Goal: Task Accomplishment & Management: Manage account settings

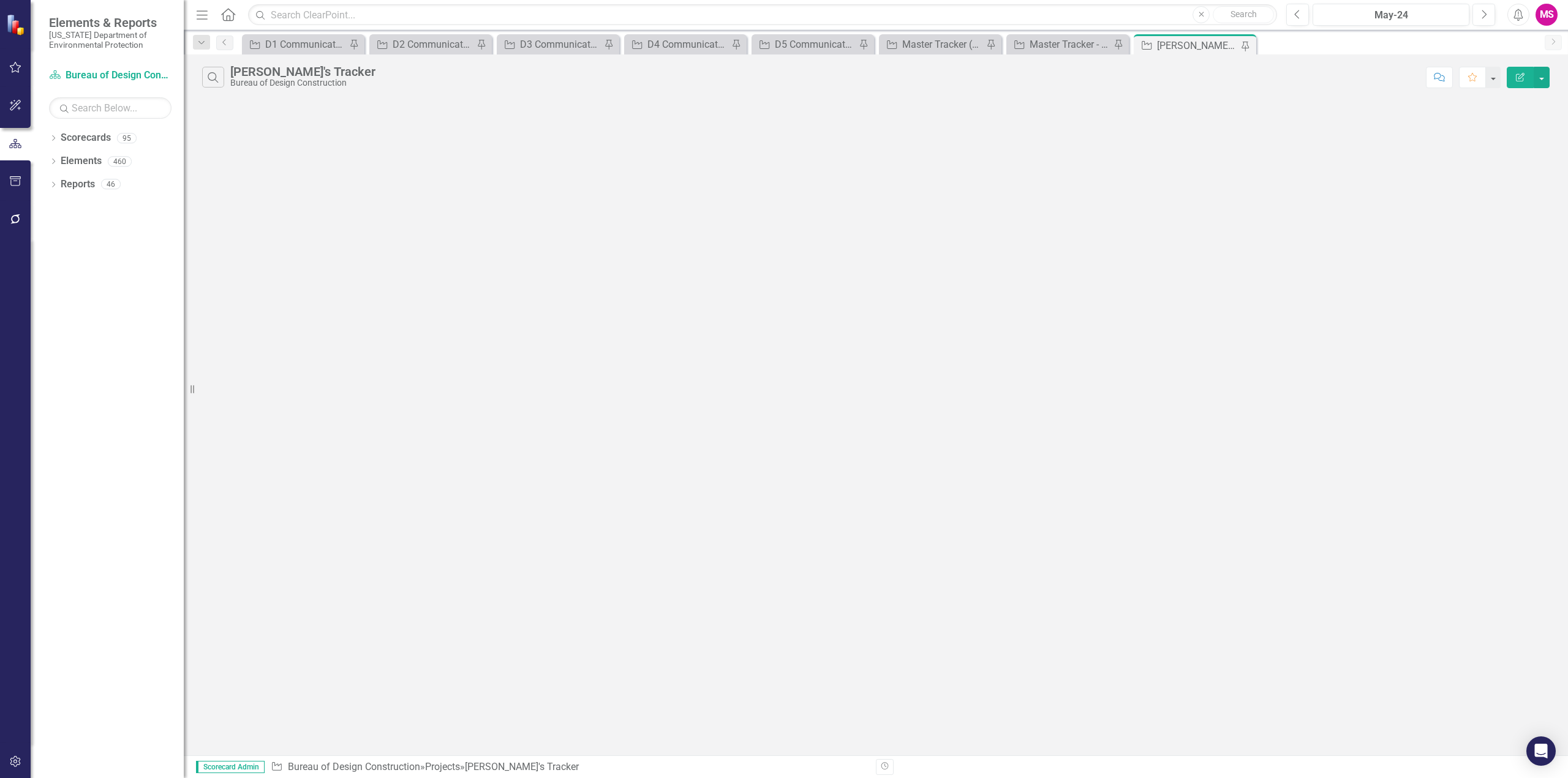
click at [205, 17] on icon "Menu" at bounding box center [202, 14] width 16 height 13
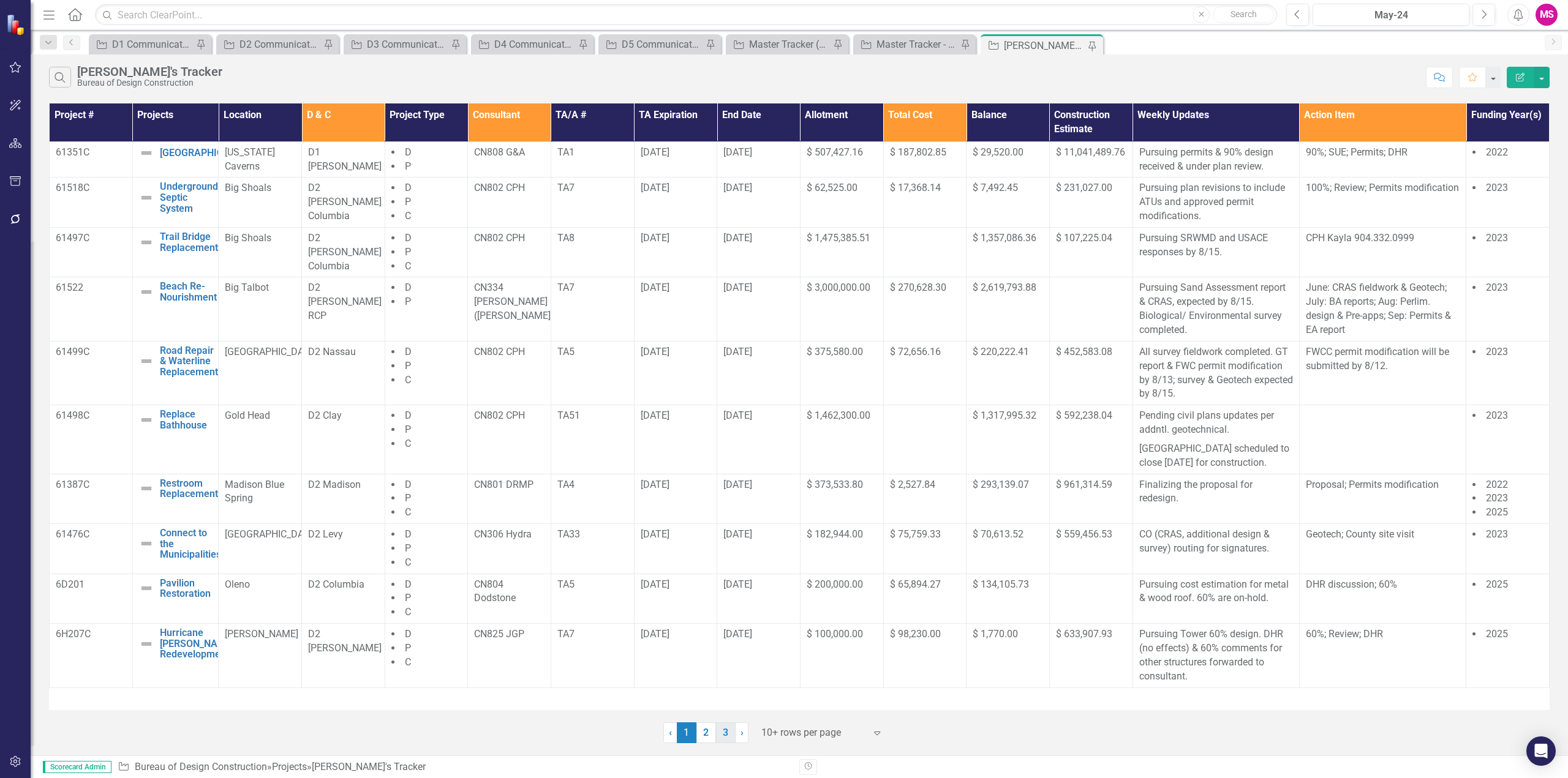
click at [724, 734] on link "3" at bounding box center [726, 733] width 19 height 21
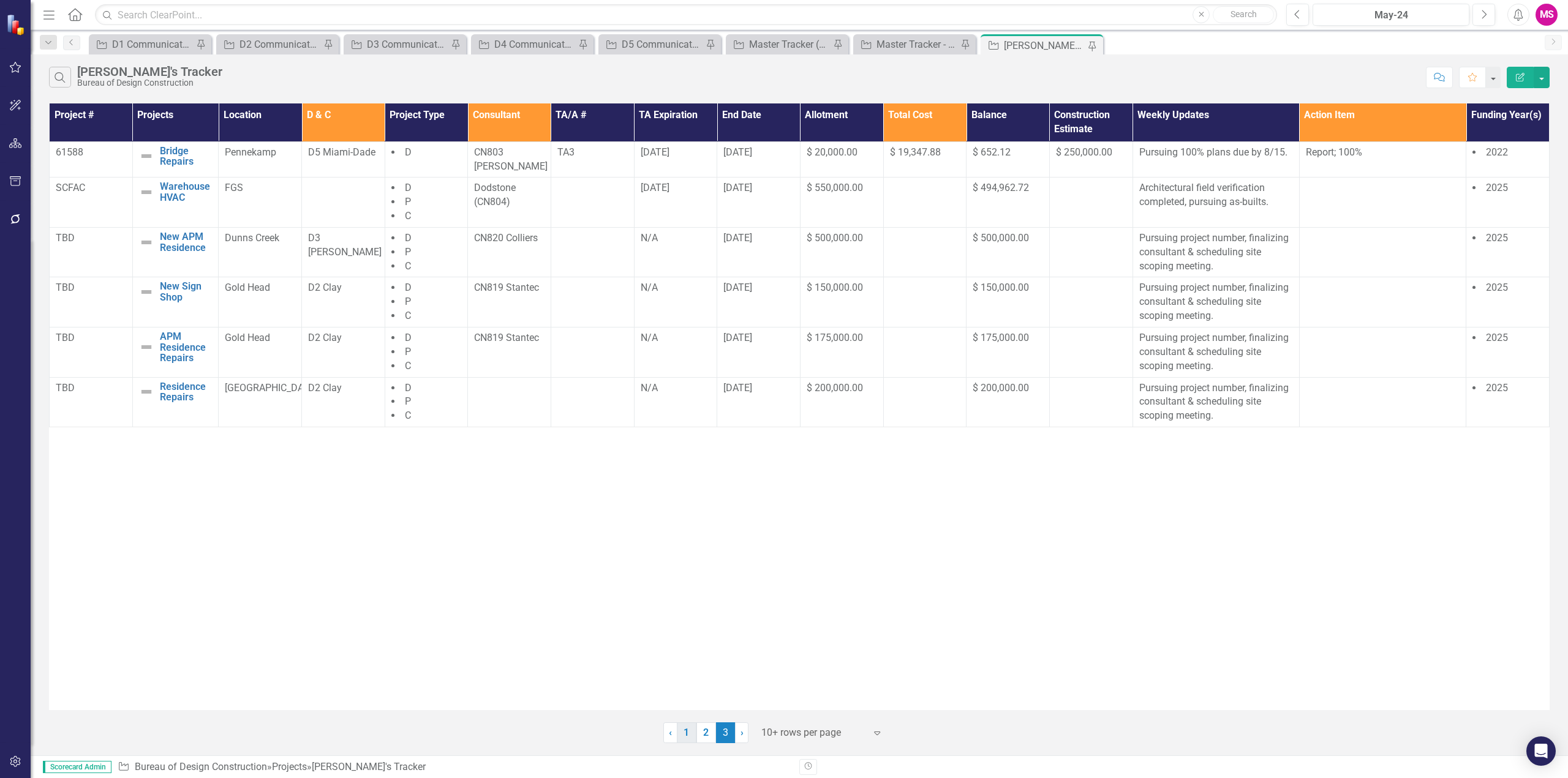
click at [687, 731] on link "1" at bounding box center [687, 733] width 19 height 21
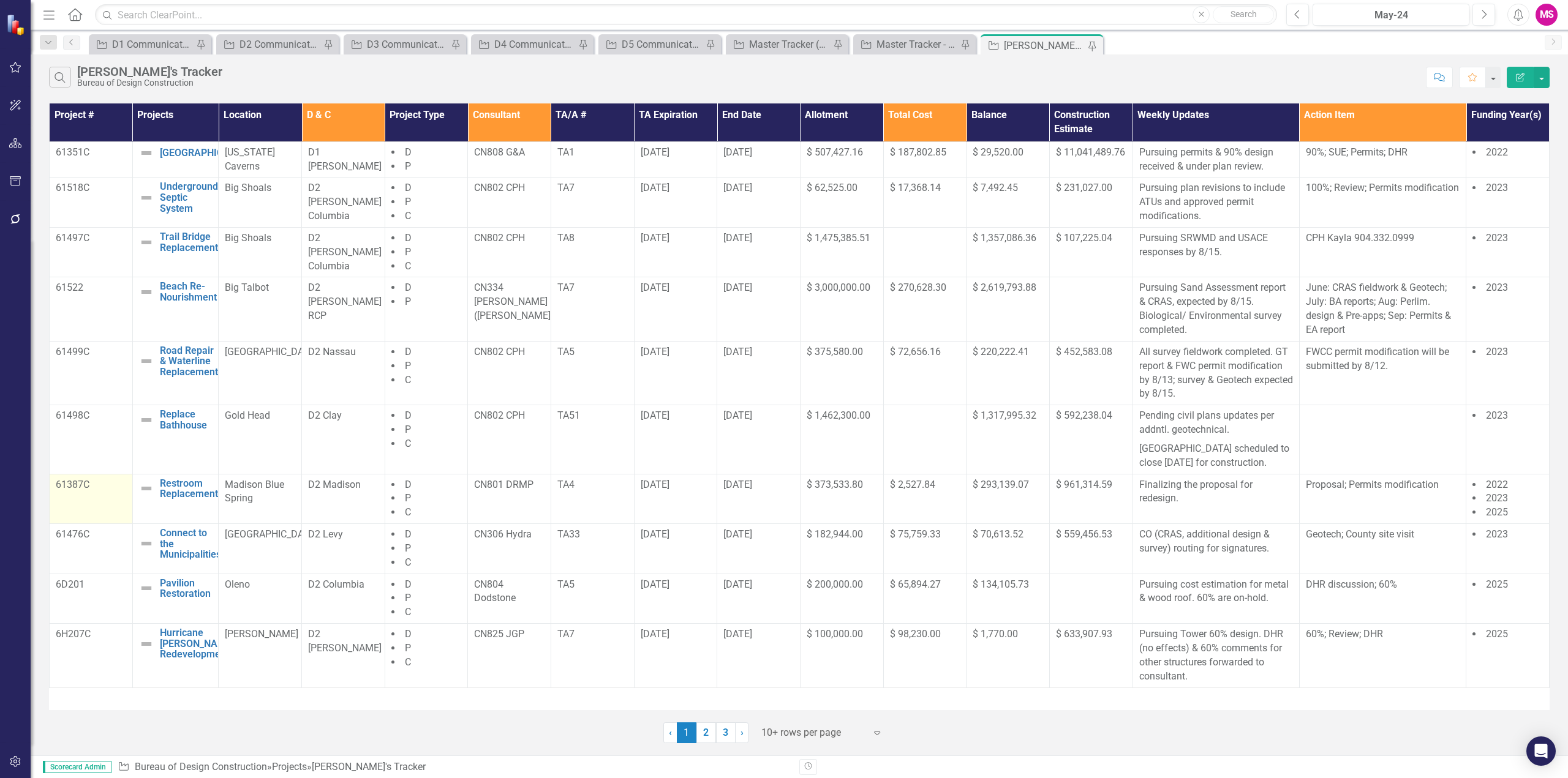
click at [92, 513] on td "61387C" at bounding box center [90, 499] width 83 height 50
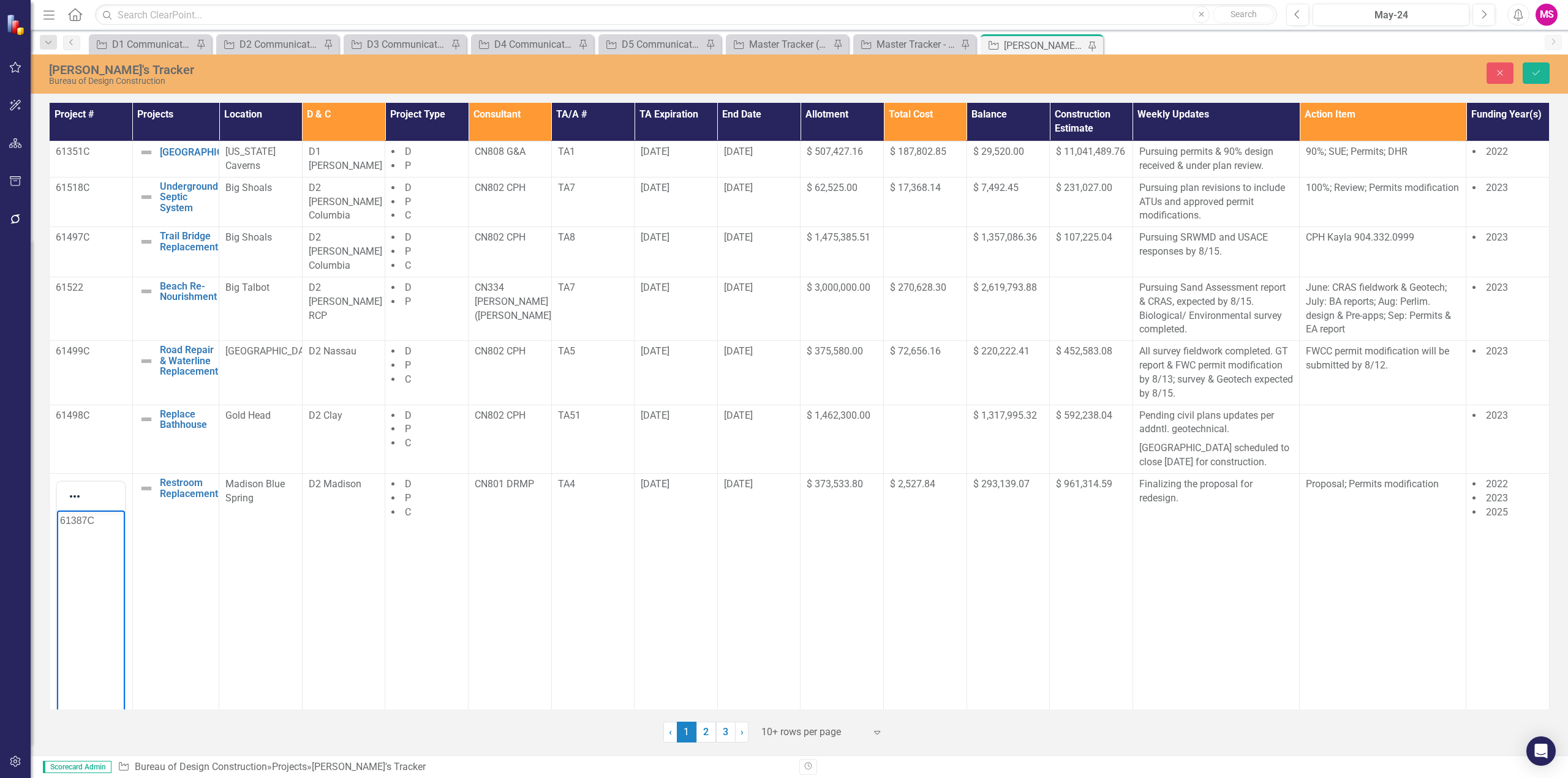
click at [103, 523] on p "61387C" at bounding box center [90, 520] width 61 height 15
click at [1530, 69] on button "Save" at bounding box center [1536, 73] width 27 height 21
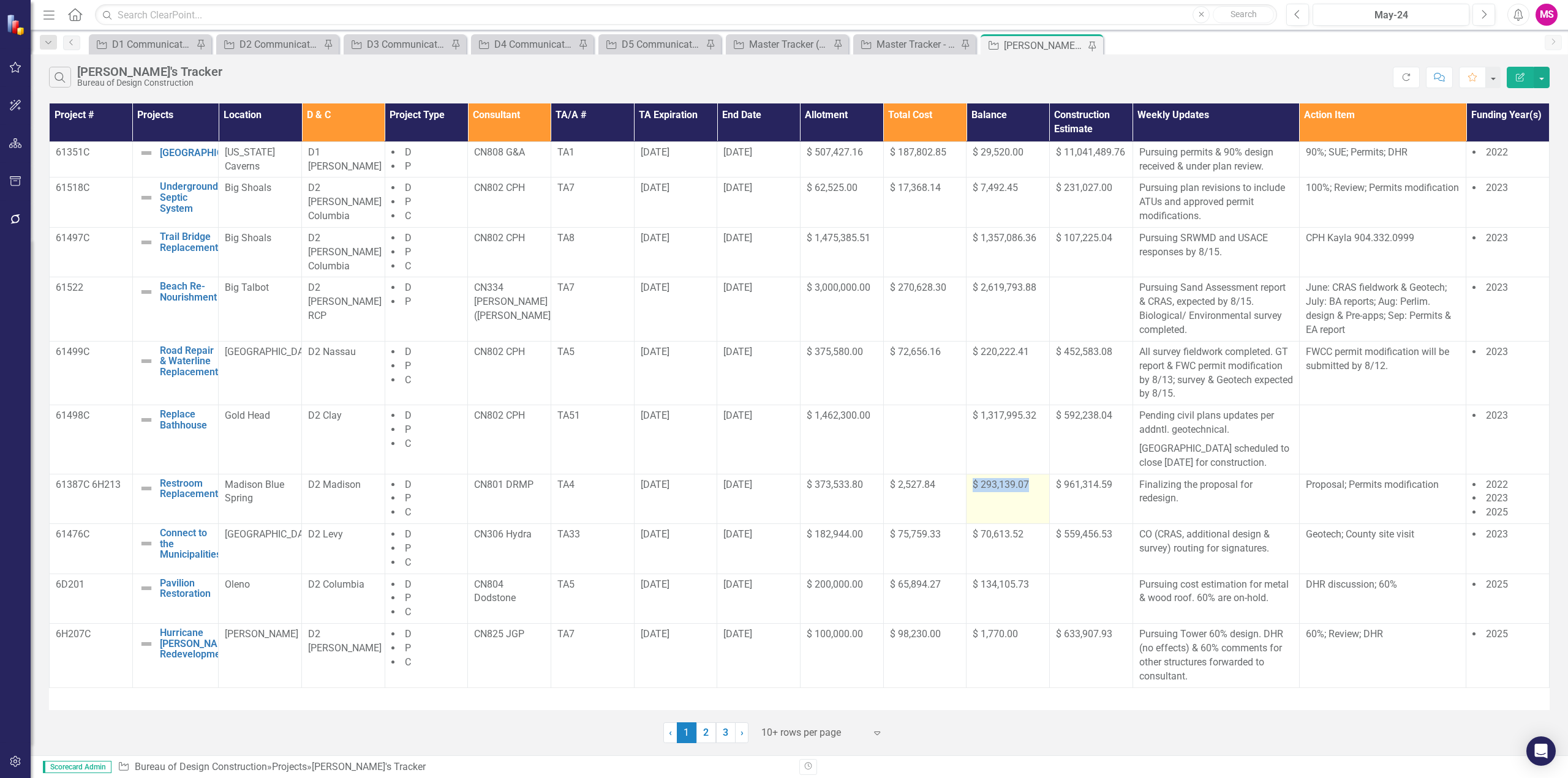
drag, startPoint x: 971, startPoint y: 505, endPoint x: 1045, endPoint y: 505, distance: 74.0
click at [1045, 505] on td "$ 293,139.07" at bounding box center [1008, 499] width 83 height 50
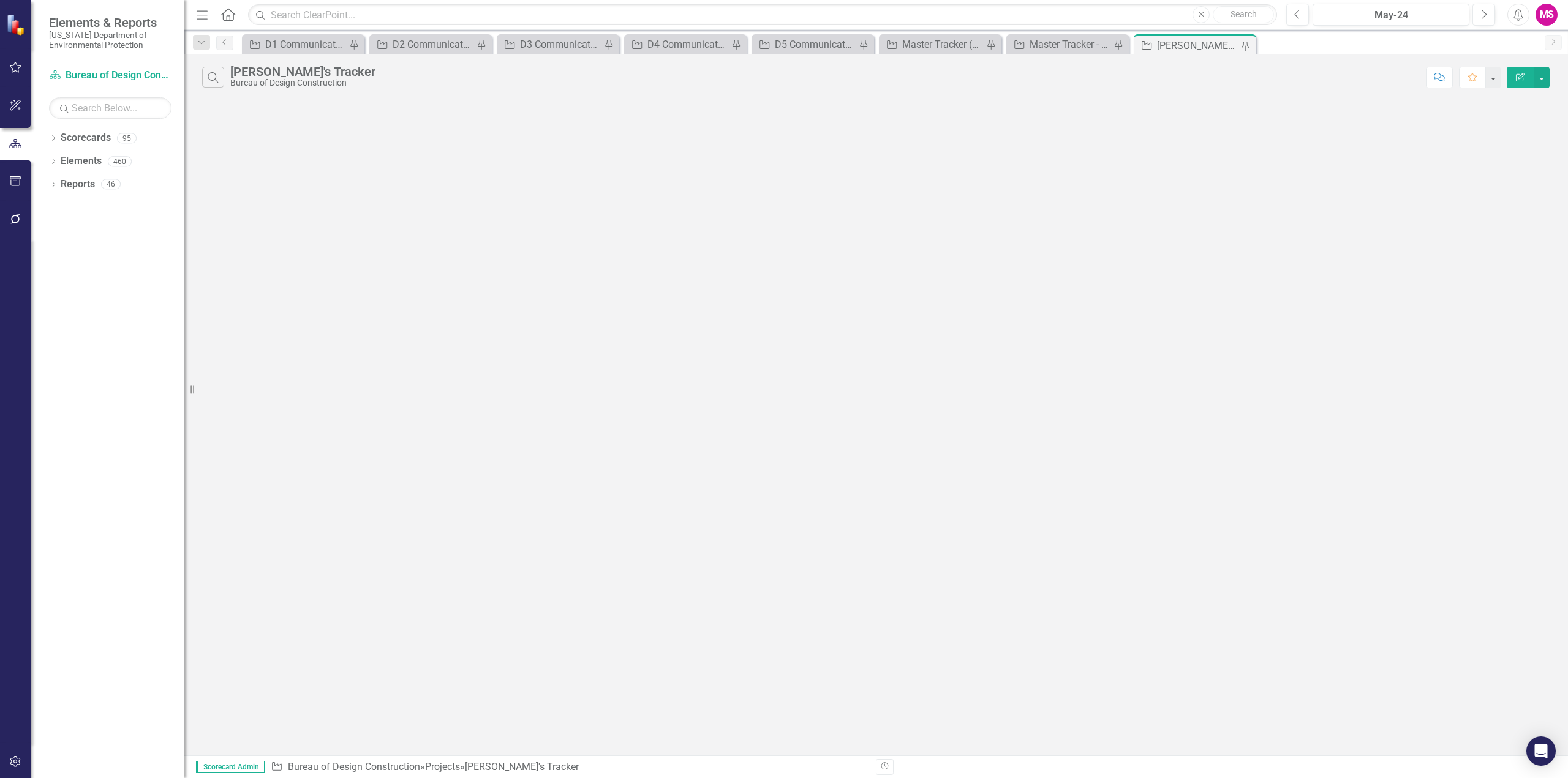
click at [200, 12] on icon "Menu" at bounding box center [202, 14] width 16 height 13
